Goal: Information Seeking & Learning: Learn about a topic

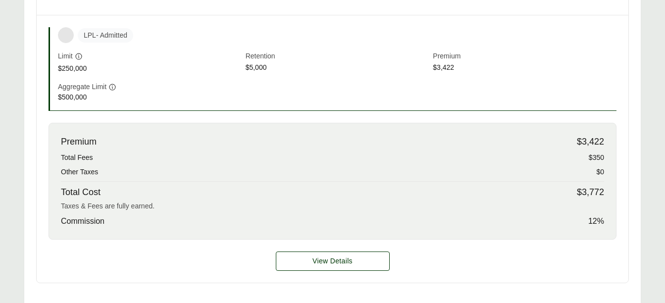
scroll to position [341, 0]
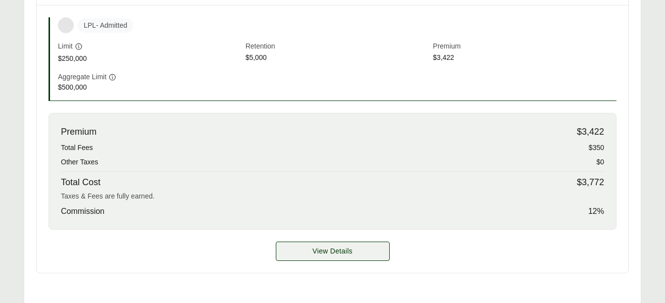
click at [342, 253] on span "View Details" at bounding box center [333, 251] width 40 height 10
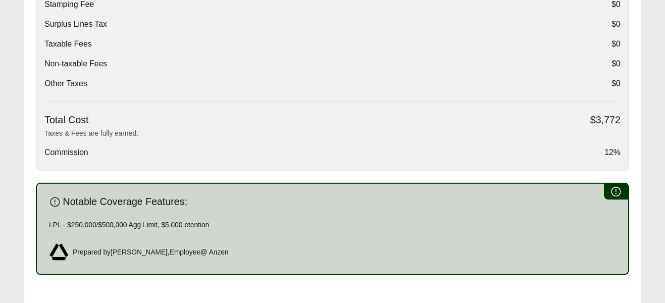
scroll to position [386, 0]
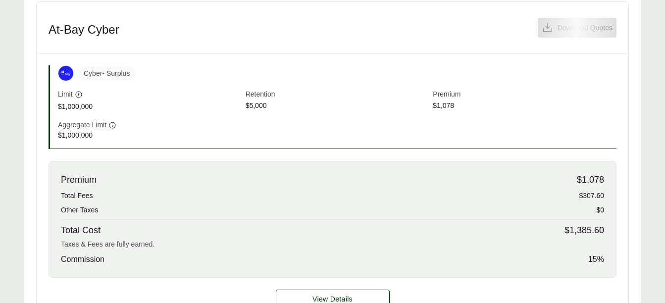
scroll to position [283, 0]
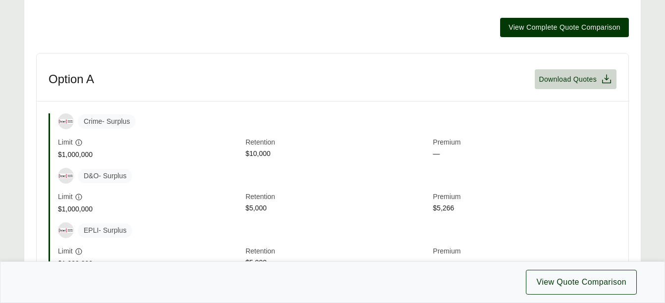
scroll to position [224, 0]
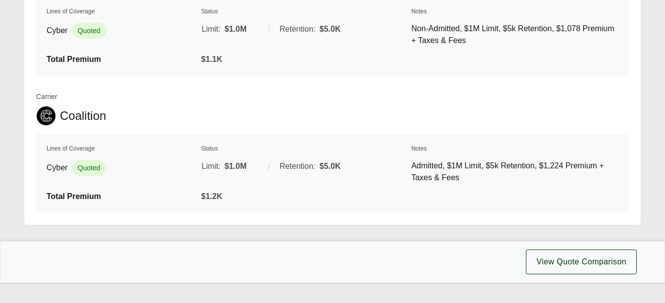
scroll to position [1030, 0]
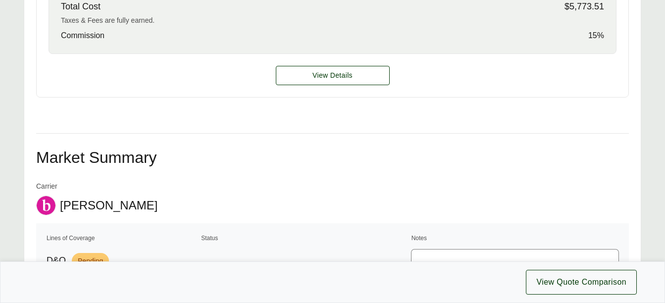
scroll to position [716, 0]
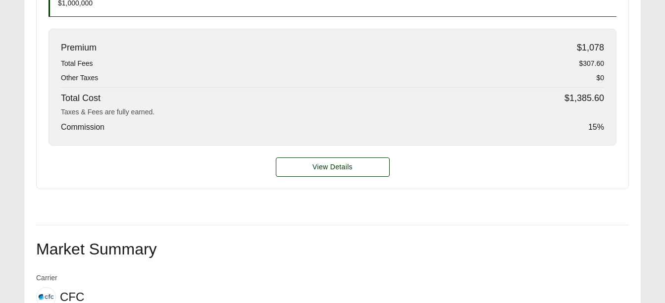
scroll to position [427, 0]
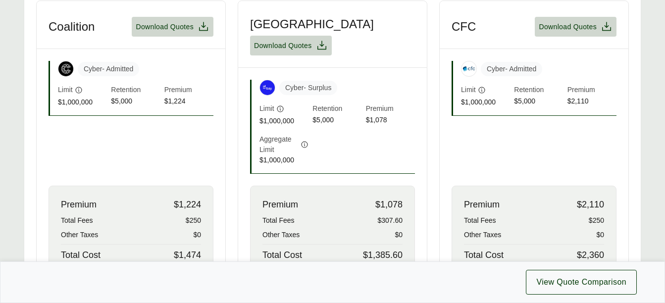
scroll to position [419, 0]
